Goal: Information Seeking & Learning: Learn about a topic

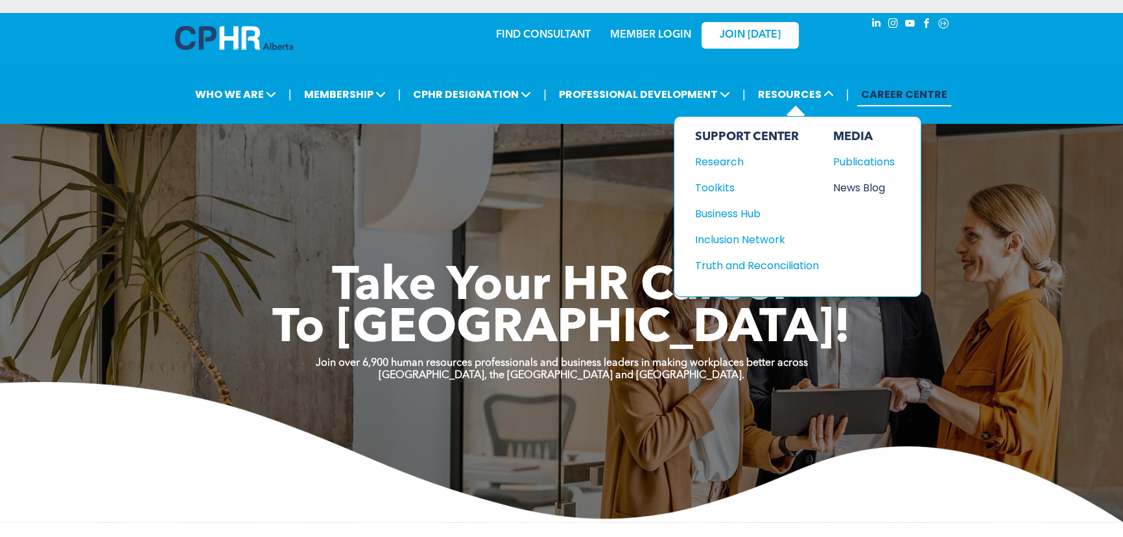
drag, startPoint x: 856, startPoint y: 186, endPoint x: 880, endPoint y: 185, distance: 24.0
click at [856, 186] on div "News Blog" at bounding box center [861, 188] width 56 height 16
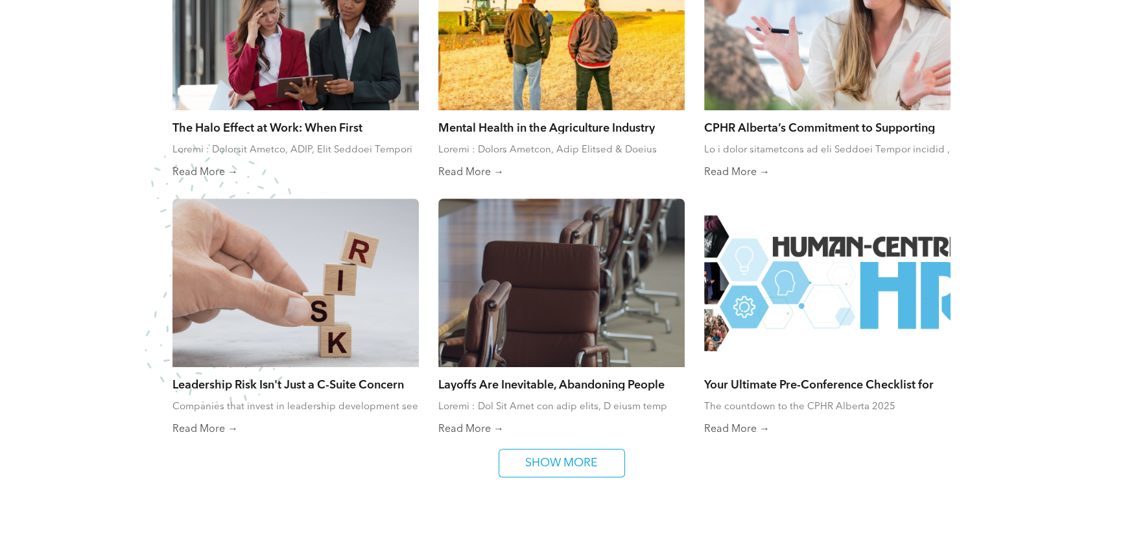
scroll to position [943, 0]
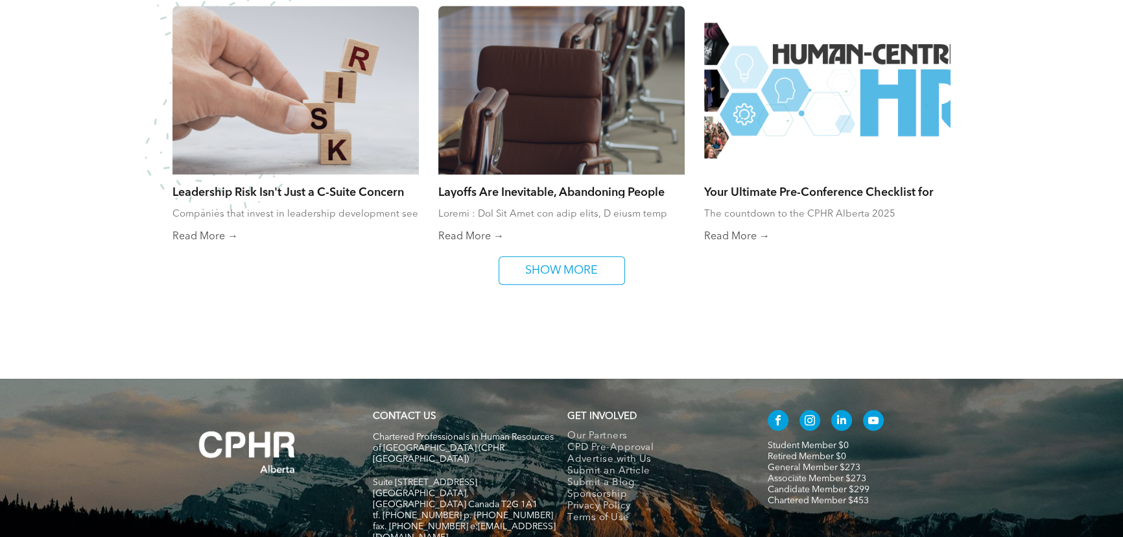
click at [482, 243] on link "Read More →" at bounding box center [561, 236] width 246 height 13
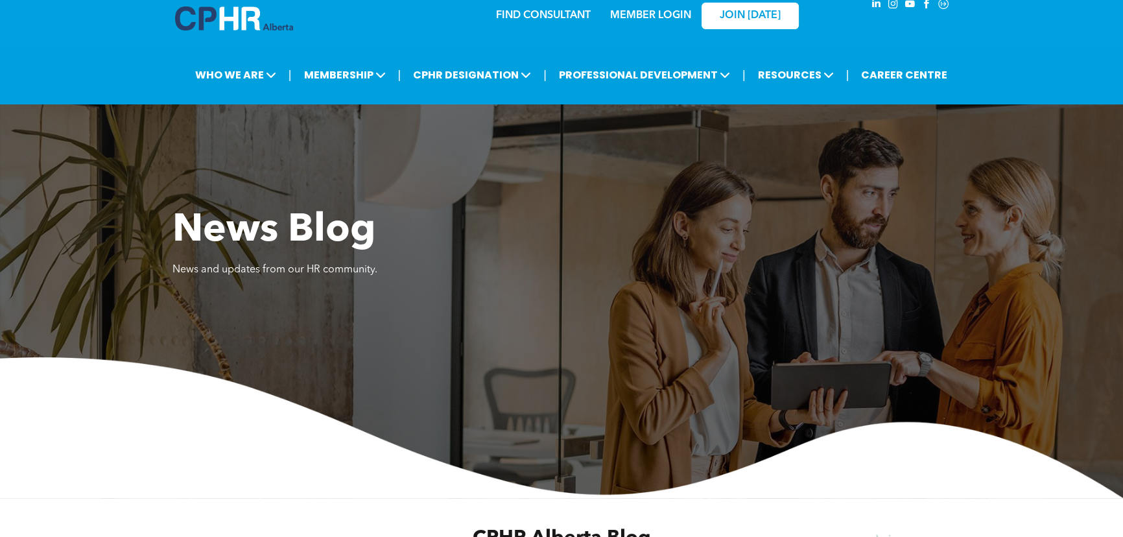
scroll to position [0, 0]
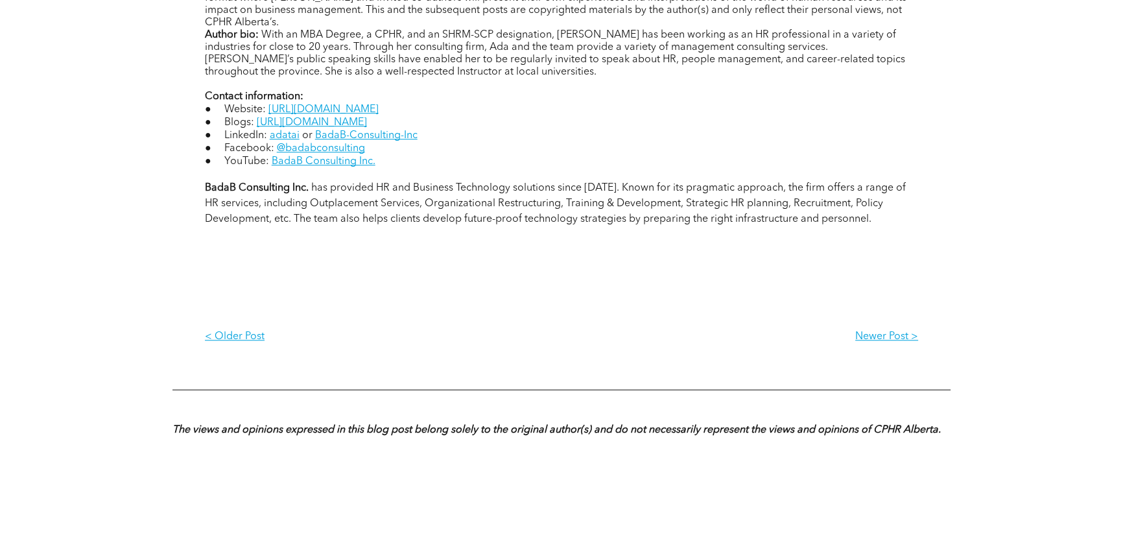
scroll to position [1312, 0]
